Goal: Task Accomplishment & Management: Use online tool/utility

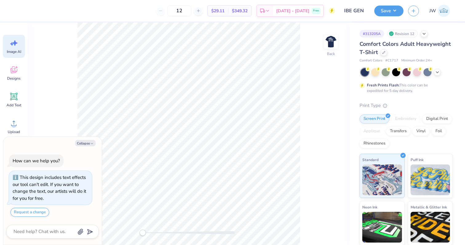
click at [17, 45] on icon at bounding box center [13, 42] width 9 height 9
type textarea "x"
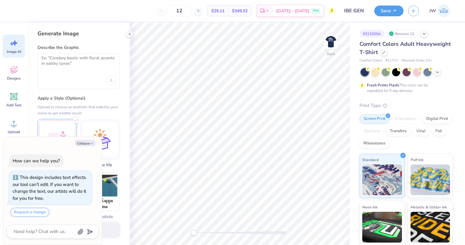
click at [65, 125] on div at bounding box center [57, 138] width 39 height 39
click at [74, 64] on textarea at bounding box center [79, 62] width 74 height 15
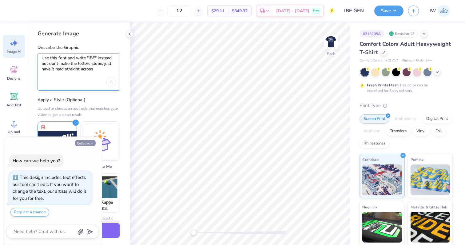
type textarea "Use this font and write "IBE" instead but dont make the letters slope, just hav…"
click at [87, 143] on button "Collapse" at bounding box center [85, 143] width 21 height 6
type textarea "x"
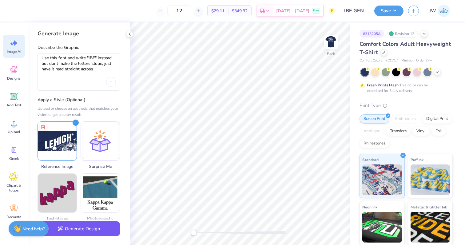
click at [94, 233] on button "Generate Design" at bounding box center [79, 228] width 82 height 15
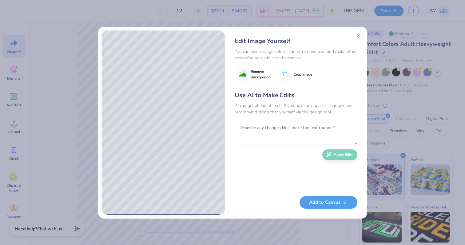
click at [273, 143] on textarea at bounding box center [296, 133] width 123 height 24
type textarea "just the text and make it have the same font as the reference image"
click at [349, 150] on button "Apply Edits" at bounding box center [339, 153] width 35 height 11
click at [320, 200] on button "Add to Canvas" at bounding box center [329, 201] width 58 height 13
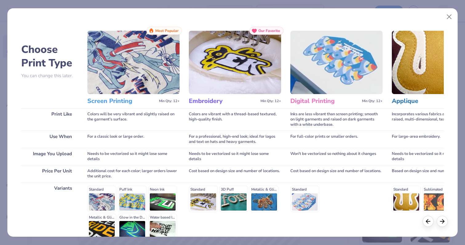
scroll to position [62, 0]
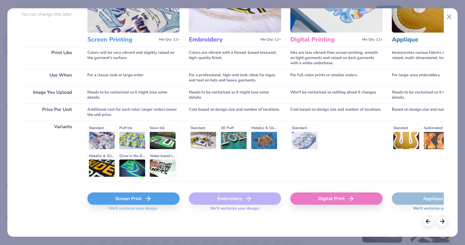
click at [133, 201] on div "Screen Print" at bounding box center [133, 199] width 92 height 12
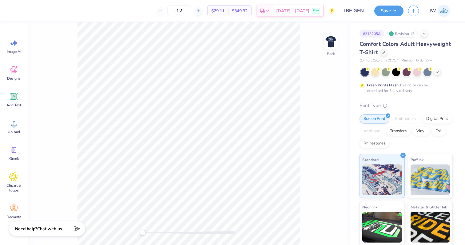
scroll to position [0, 0]
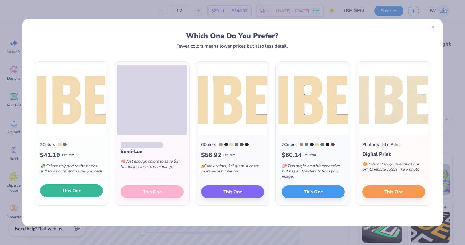
click at [71, 190] on span "This One" at bounding box center [71, 190] width 19 height 7
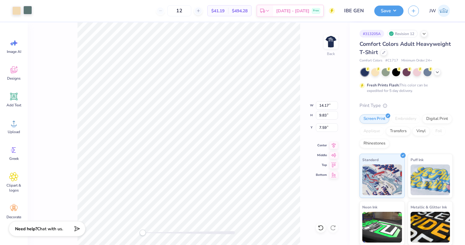
click at [29, 10] on div at bounding box center [27, 10] width 9 height 9
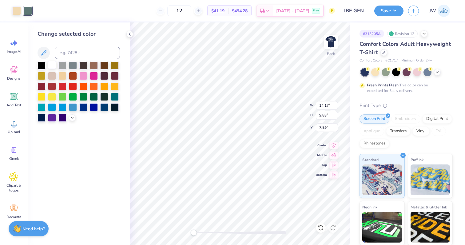
click at [54, 67] on div at bounding box center [52, 65] width 8 height 8
click at [14, 11] on div at bounding box center [16, 10] width 9 height 9
click at [53, 66] on div at bounding box center [52, 65] width 8 height 8
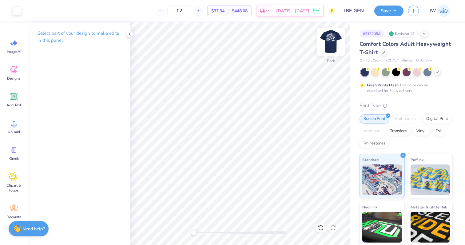
click at [328, 45] on img at bounding box center [331, 42] width 25 height 25
click at [224, 233] on div at bounding box center [240, 232] width 92 height 3
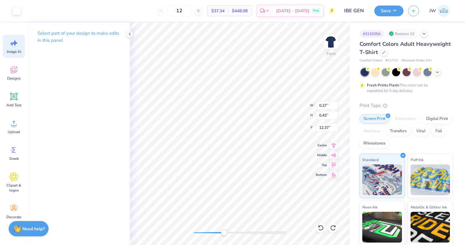
click at [10, 43] on icon at bounding box center [13, 42] width 9 height 9
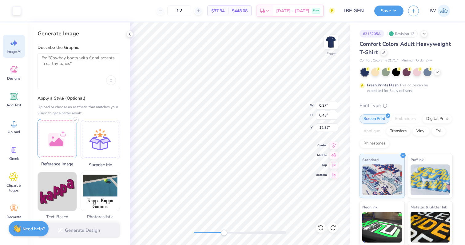
click at [53, 143] on div at bounding box center [57, 138] width 39 height 39
click at [59, 80] on div at bounding box center [79, 80] width 74 height 10
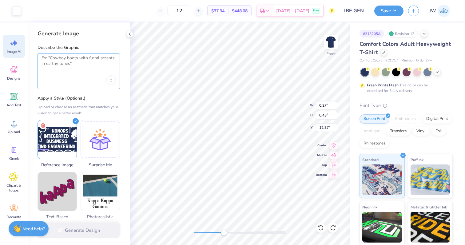
click at [71, 66] on textarea at bounding box center [79, 62] width 74 height 15
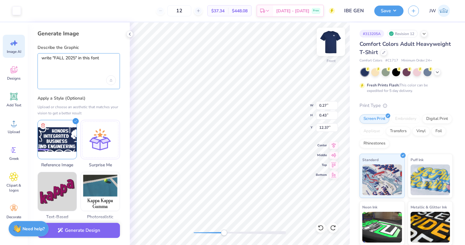
type textarea "write "FALL 2025" in this font"
click at [333, 43] on img at bounding box center [331, 42] width 25 height 25
type input "9.87"
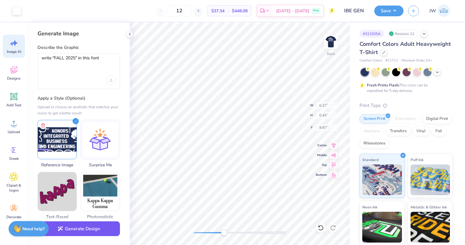
click at [72, 232] on button "Generate Design" at bounding box center [79, 228] width 82 height 15
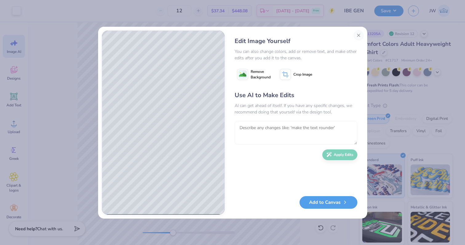
click at [270, 132] on textarea at bounding box center [296, 133] width 123 height 24
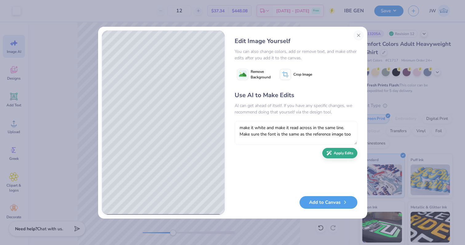
type textarea "make it white and make it read across in the same line. Make sure the font is t…"
click at [341, 158] on button "Apply Edits" at bounding box center [339, 153] width 35 height 11
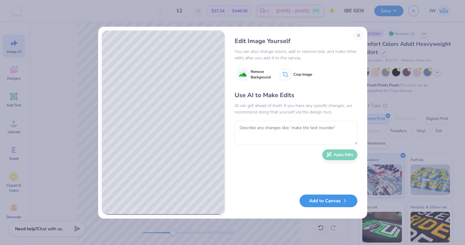
click at [328, 207] on button "Add to Canvas" at bounding box center [329, 201] width 58 height 13
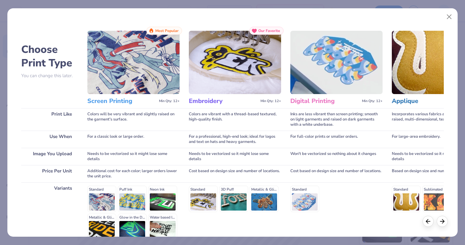
scroll to position [62, 0]
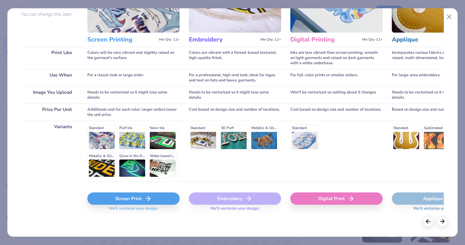
click at [126, 199] on div "Screen Print" at bounding box center [133, 199] width 92 height 12
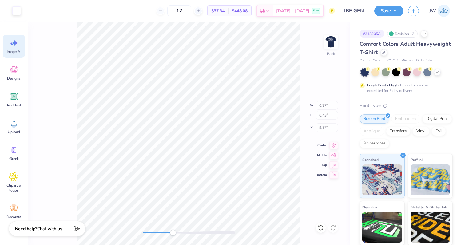
scroll to position [0, 0]
drag, startPoint x: 174, startPoint y: 234, endPoint x: 153, endPoint y: 234, distance: 21.8
click at [153, 234] on div "Accessibility label" at bounding box center [153, 233] width 6 height 6
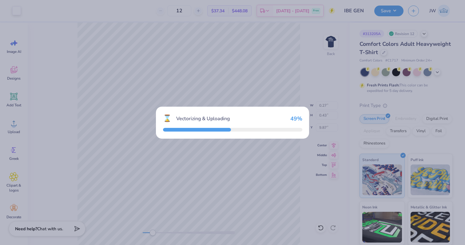
click at [153, 230] on div "⌛ Vectorizing & Uploading 49 %" at bounding box center [232, 122] width 465 height 245
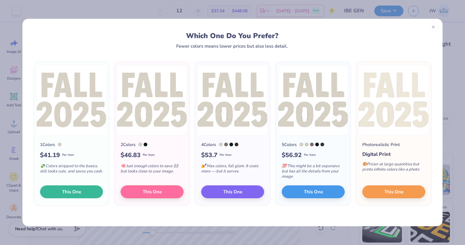
click at [83, 188] on button "This One" at bounding box center [71, 191] width 63 height 13
type input "14.17"
type input "11.20"
type input "6.90"
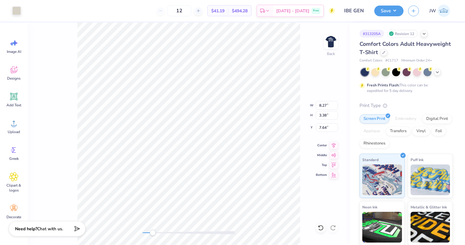
type input "7.20"
type input "12.94"
type input "7.93"
type input "5.49"
type input "10.58"
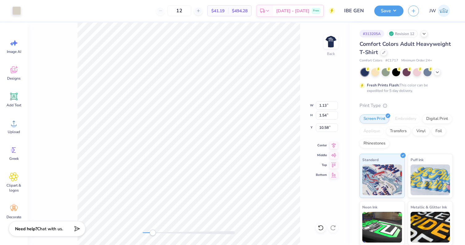
type input "0.78"
type input "1.54"
type input "5.18"
type input "3.38"
type input "7.62"
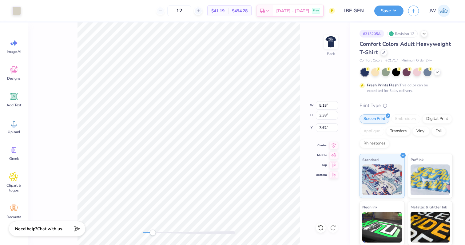
type input "4.41"
type input "2.82"
type input "7.66"
type input "0.31"
type input "0.60"
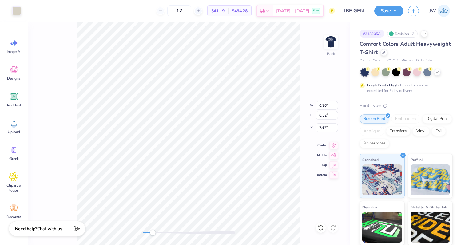
type input "7.82"
type input "0.61"
type input "0.43"
type input "0.63"
type input "9.89"
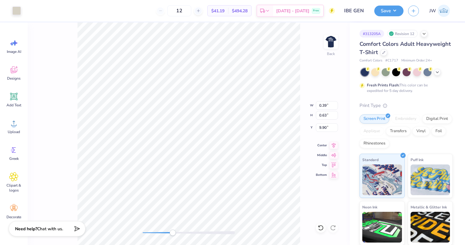
click at [179, 237] on div "Back W 0.39 0.39 " H 0.63 0.63 " Y 9.90 9.90 " Center Middle Top Bottom" at bounding box center [189, 133] width 322 height 223
type input "0.39"
type input "0.63"
type input "0.43"
click at [184, 233] on div at bounding box center [189, 232] width 92 height 3
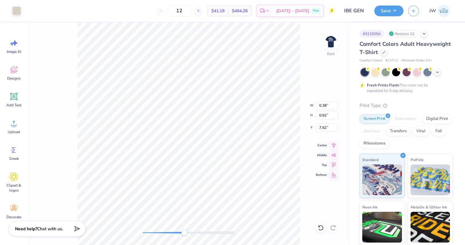
type input "0.43"
type input "0.63"
type input "7.61"
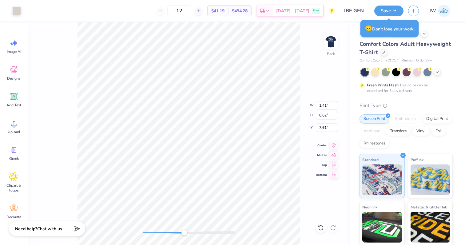
type input "7.62"
click at [22, 9] on div "Art colors 12 $41.19 Per Item $494.28 Total Est. Delivery [DATE] - [DATE] Free …" at bounding box center [232, 11] width 465 height 22
click at [19, 9] on div at bounding box center [16, 10] width 9 height 9
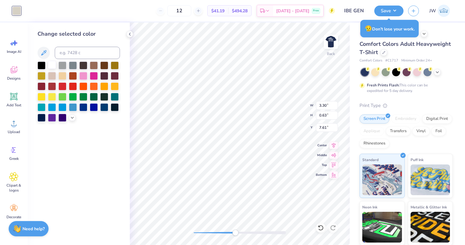
click at [50, 61] on div at bounding box center [52, 65] width 8 height 8
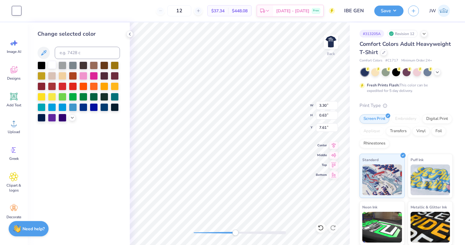
click at [48, 66] on div at bounding box center [52, 65] width 8 height 8
click at [51, 66] on div at bounding box center [52, 65] width 8 height 8
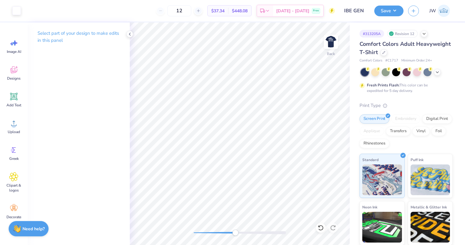
click at [126, 125] on div "Art colors 12 $37.34 Per Item $448.08 Total Est. Delivery [DATE] - [DATE] Free …" at bounding box center [232, 122] width 465 height 245
type input "2.07"
type input "0.26"
type input "7.68"
click at [170, 240] on div "Back W 2.07 2.07 " H 0.26 0.26 " Y 7.68 7.68 " Center Middle Top Bottom" at bounding box center [240, 133] width 220 height 223
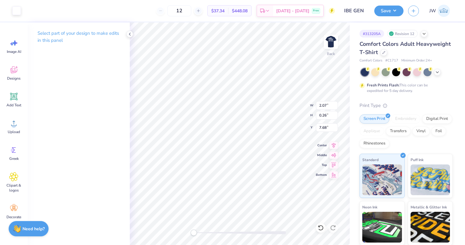
type input "4.44"
type input "1.71"
type input "1.19"
type input "3.00"
click at [200, 233] on div at bounding box center [240, 232] width 92 height 3
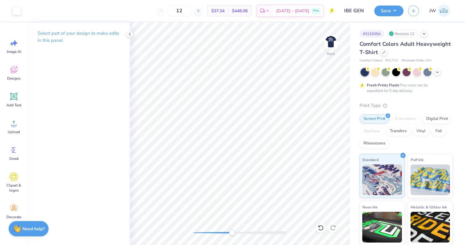
click at [232, 235] on div at bounding box center [240, 233] width 92 height 6
click at [171, 235] on div "Back W 2.35 2.35 " H 2.15 2.15 " Y 2.56 2.56 " Center Middle Top Bottom" at bounding box center [240, 133] width 220 height 223
type input "3.79"
click at [432, 72] on div at bounding box center [407, 72] width 92 height 8
click at [439, 72] on icon at bounding box center [437, 71] width 5 height 5
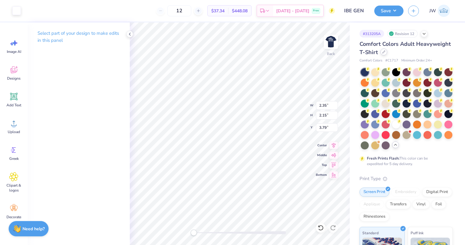
click at [383, 54] on div at bounding box center [383, 52] width 7 height 7
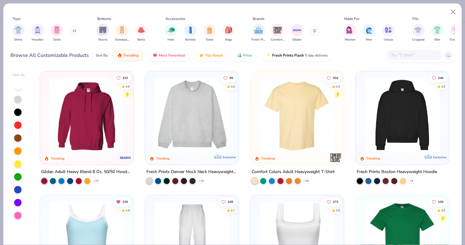
click at [416, 54] on input "text" at bounding box center [413, 55] width 47 height 7
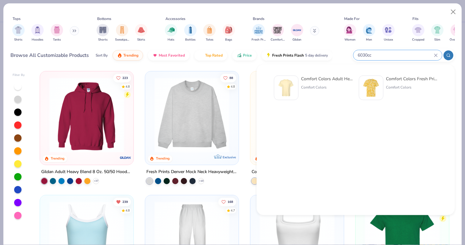
type input "6030cc"
click at [298, 87] on div at bounding box center [286, 88] width 25 height 25
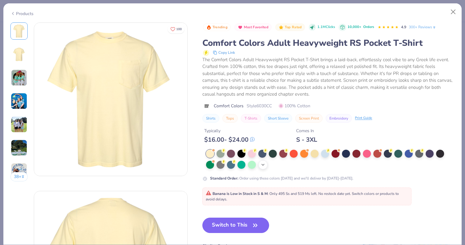
click at [260, 168] on div "+ 22" at bounding box center [262, 164] width 9 height 9
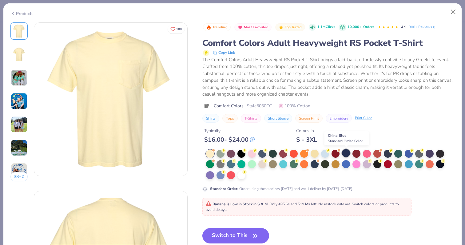
click at [344, 154] on div at bounding box center [346, 153] width 8 height 8
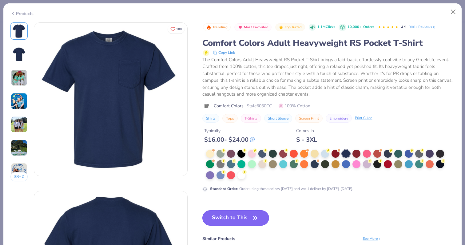
click at [238, 221] on button "Switch to This" at bounding box center [235, 217] width 67 height 15
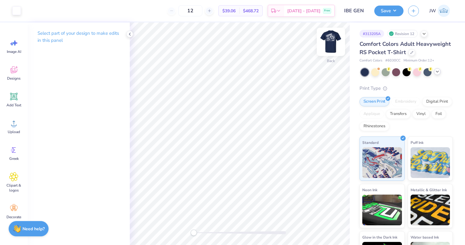
click at [324, 43] on img at bounding box center [331, 42] width 25 height 25
click at [329, 49] on img at bounding box center [331, 42] width 25 height 25
type input "2.74"
type input "0.63"
type input "0.34"
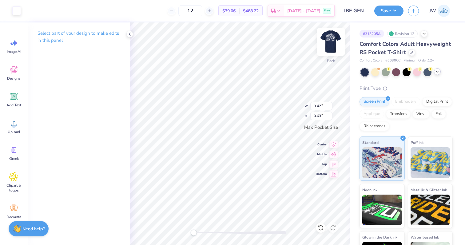
type input "0.50"
type input "2.06"
type input "1.96"
type input "2.95"
type input "2.79"
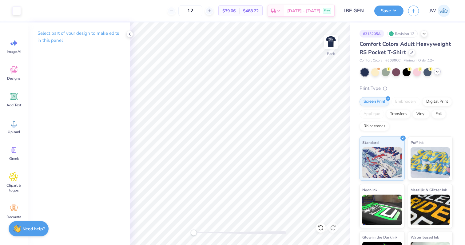
click at [244, 235] on div at bounding box center [240, 233] width 92 height 6
click at [328, 147] on div "Back W 2.46 2.46 " H 0.43 0.43 " Max Pocket Size Center Middle Top Bottom" at bounding box center [240, 133] width 220 height 223
type input "3.19"
type input "0.69"
type input "0.47"
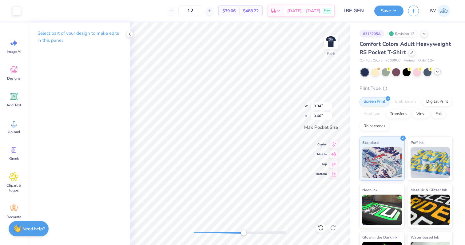
type input "0.69"
type input "0.41"
type input "0.67"
type input "0.42"
type input "0.69"
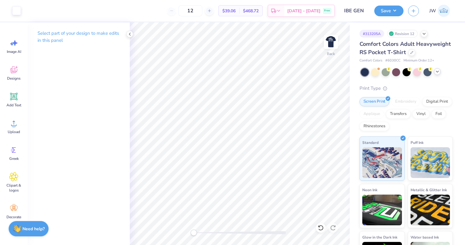
click at [180, 241] on div "Back" at bounding box center [240, 133] width 220 height 223
click at [320, 230] on icon at bounding box center [320, 228] width 5 height 6
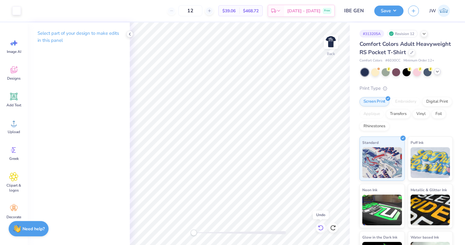
click at [320, 230] on icon at bounding box center [320, 228] width 5 height 6
click at [320, 230] on icon at bounding box center [321, 228] width 6 height 6
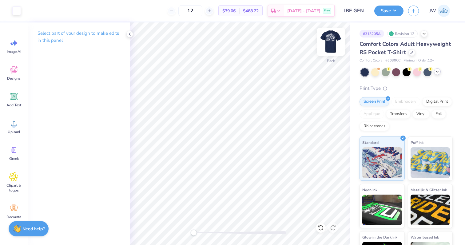
click at [334, 43] on img at bounding box center [331, 42] width 25 height 25
click at [329, 42] on img at bounding box center [331, 42] width 25 height 25
click at [199, 14] on input "12" at bounding box center [190, 10] width 24 height 11
type input "100"
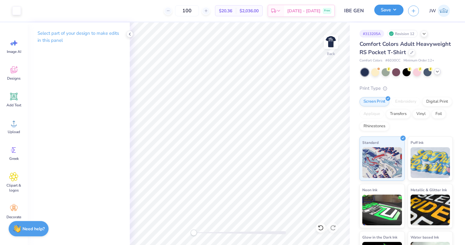
click at [383, 12] on button "Save" at bounding box center [388, 10] width 29 height 11
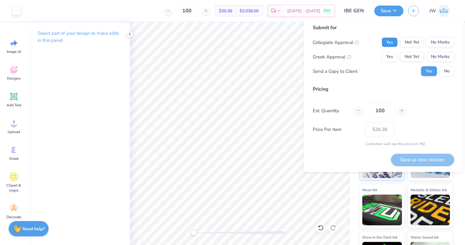
click at [391, 40] on button "Yes" at bounding box center [390, 43] width 16 height 10
click at [447, 55] on button "No Marks" at bounding box center [440, 57] width 28 height 10
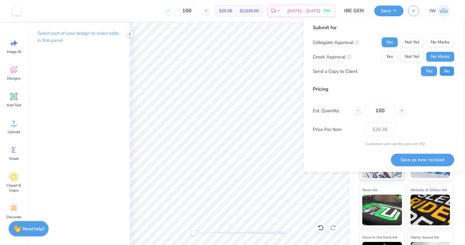
click at [446, 68] on button "No" at bounding box center [447, 71] width 15 height 10
click at [429, 158] on button "Save as new revision" at bounding box center [422, 159] width 63 height 13
type input "$24.69"
